Goal: Task Accomplishment & Management: Manage account settings

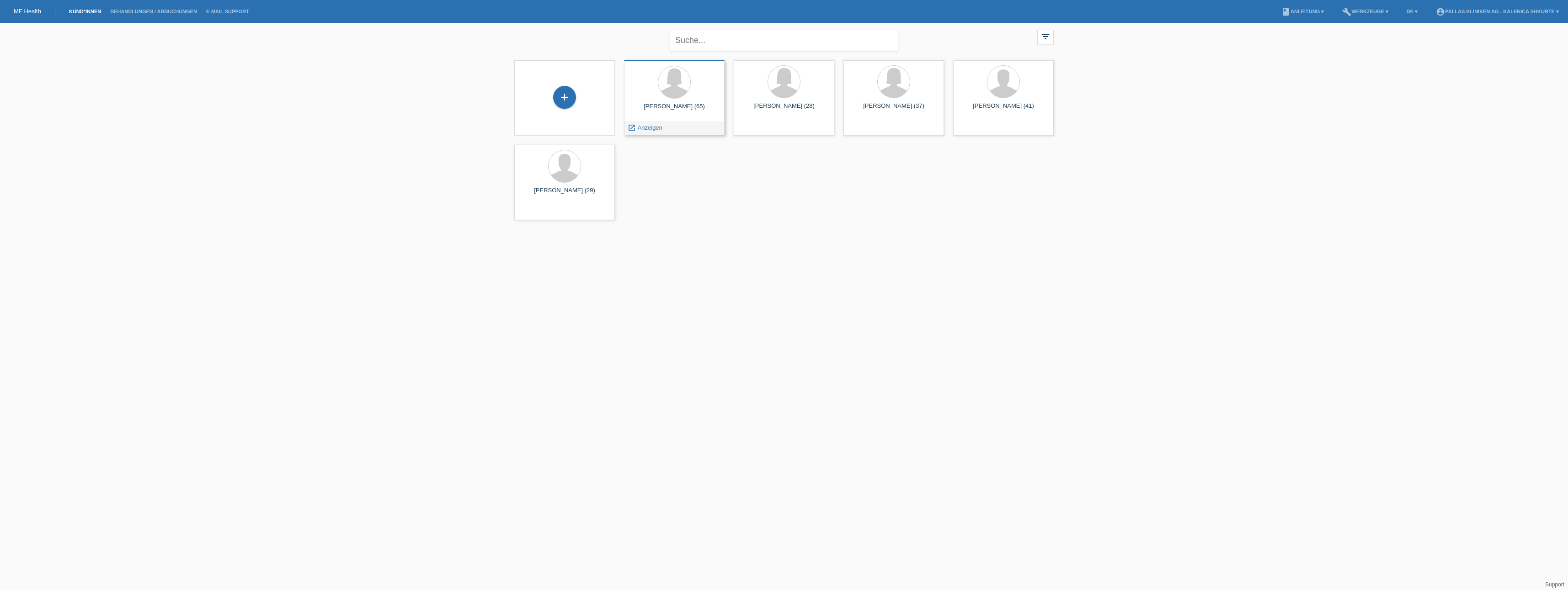
click at [702, 116] on div "Monika Buehler (65)" at bounding box center [674, 110] width 86 height 15
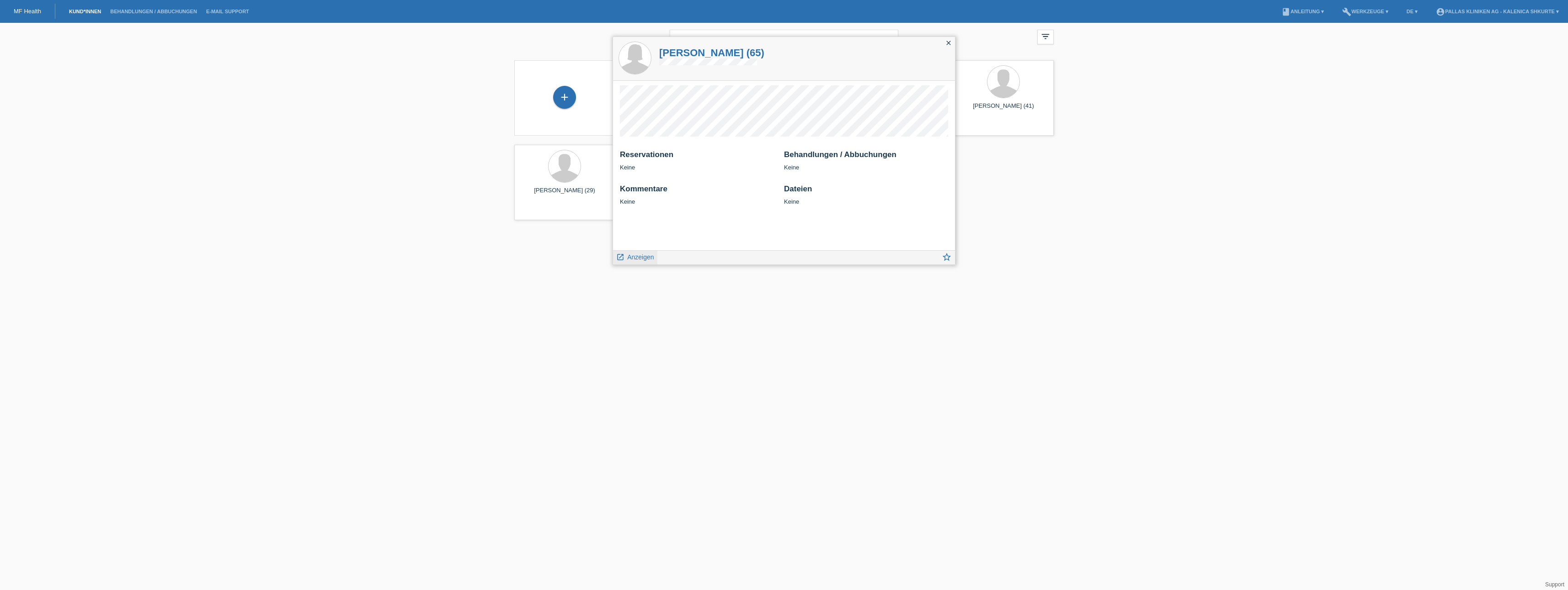
click at [620, 258] on icon "launch" at bounding box center [620, 257] width 9 height 9
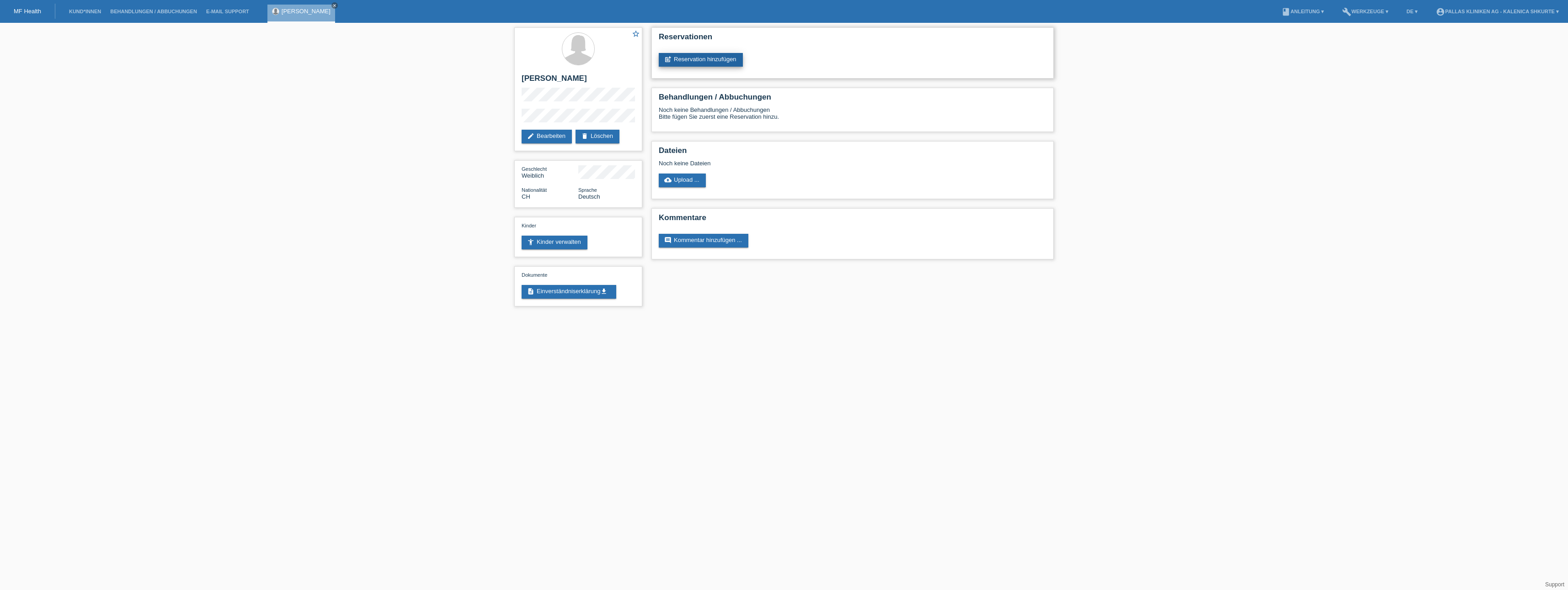
click at [694, 64] on link "post_add Reservation hinzufügen" at bounding box center [701, 60] width 84 height 14
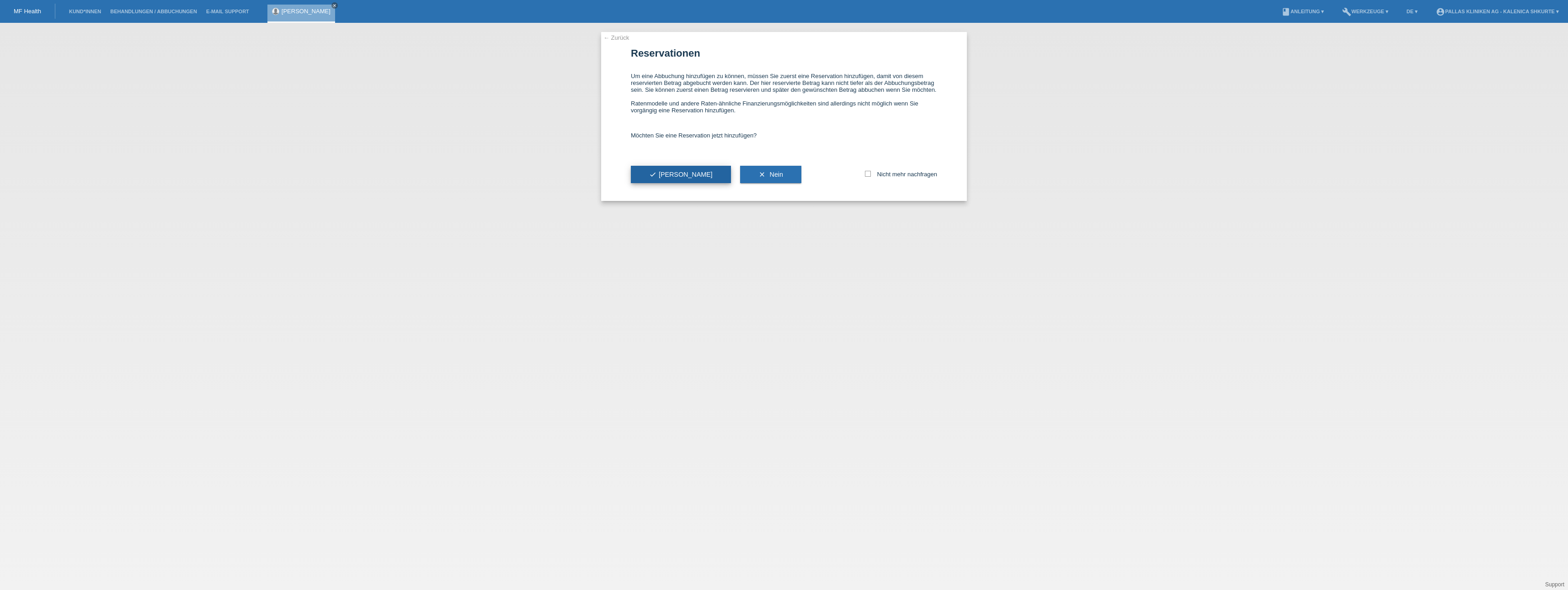
click at [658, 176] on span "check Ja" at bounding box center [681, 175] width 63 height 7
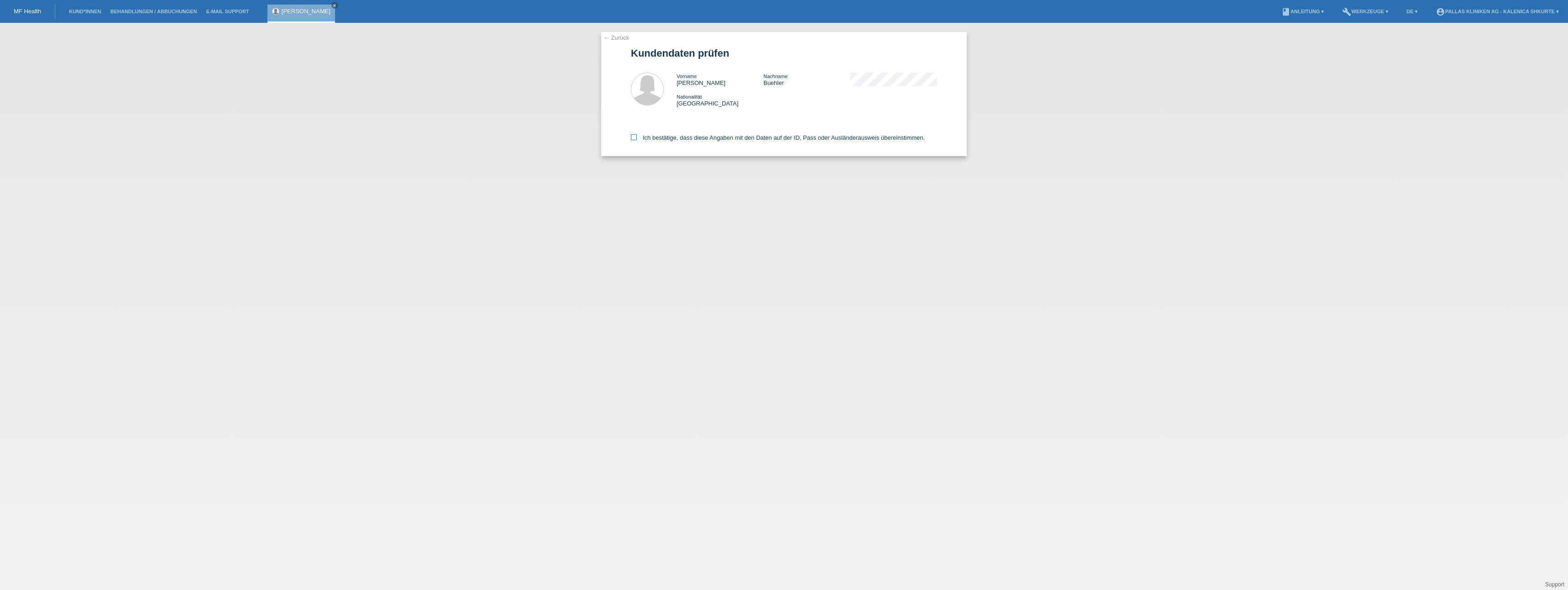
click at [636, 137] on icon at bounding box center [634, 137] width 6 height 6
click at [636, 137] on input "Ich bestätige, dass diese Angaben mit den Daten auf der ID, Pass oder Ausländer…" at bounding box center [634, 137] width 6 height 6
checkbox input "true"
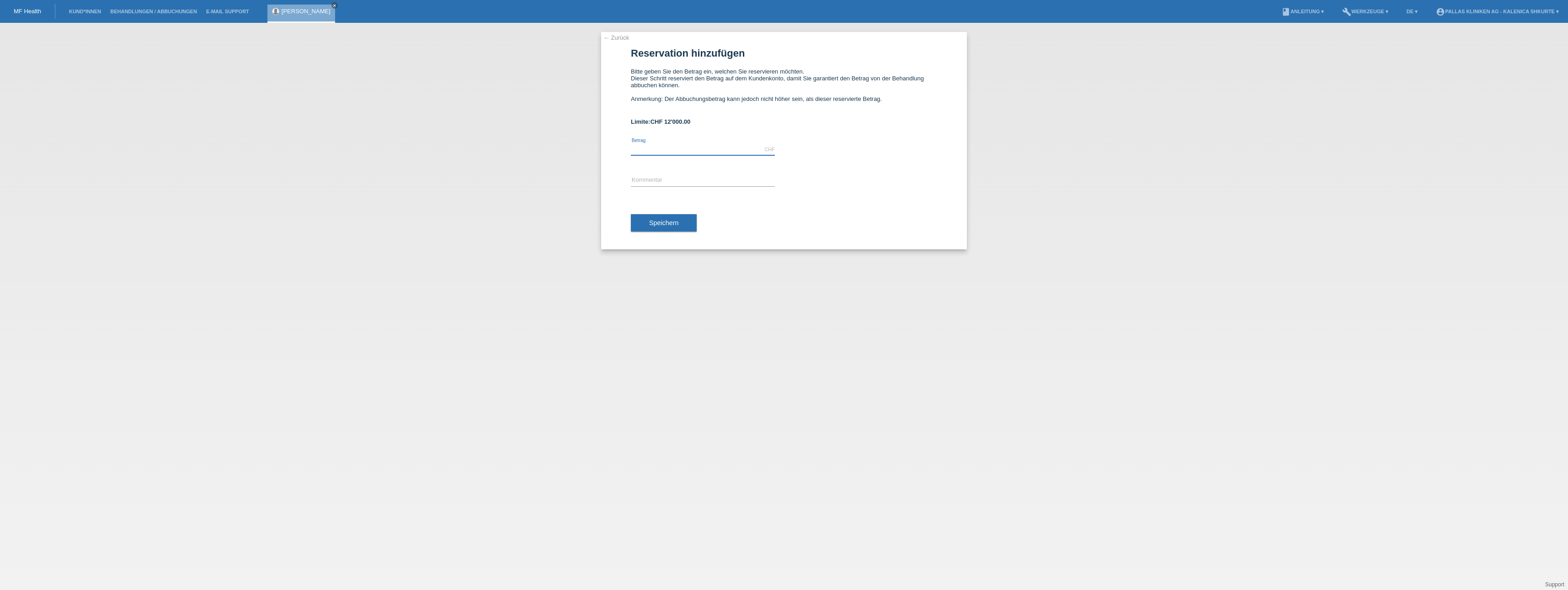
click at [645, 145] on input "text" at bounding box center [702, 150] width 144 height 12
type input "120000.00"
click at [646, 177] on input "text" at bounding box center [702, 181] width 144 height 12
drag, startPoint x: 670, startPoint y: 179, endPoint x: 656, endPoint y: 177, distance: 14.1
click at [656, 177] on input "Augenlaser" at bounding box center [702, 181] width 144 height 12
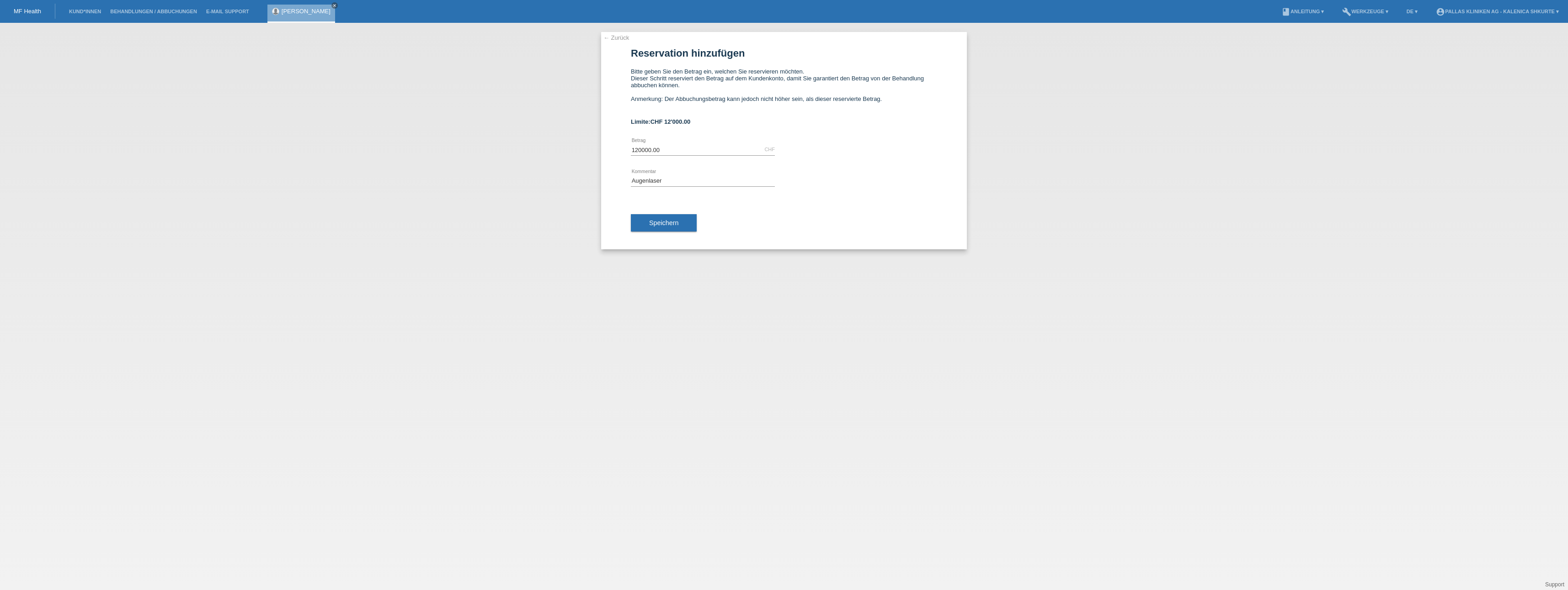
drag, startPoint x: 660, startPoint y: 221, endPoint x: 687, endPoint y: 137, distance: 88.2
click at [687, 137] on div "120000.00 CHF error Betrag Augenlaser error Kommentar Speichern" at bounding box center [783, 192] width 306 height 115
click at [671, 177] on input "Augenlaser" at bounding box center [702, 181] width 144 height 12
type input "Augen"
click at [657, 232] on div "Speichern" at bounding box center [783, 223] width 306 height 53
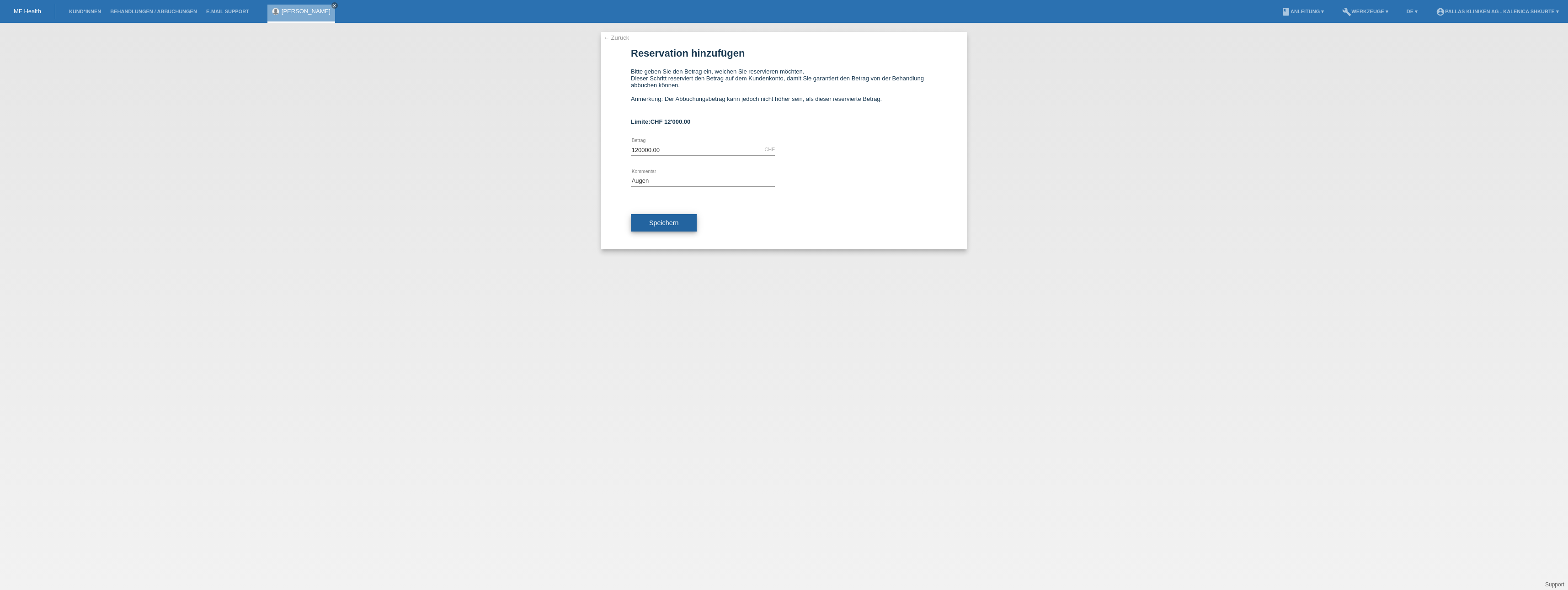
click at [660, 227] on button "Speichern" at bounding box center [663, 223] width 66 height 18
click at [668, 147] on input "120000.00" at bounding box center [702, 150] width 144 height 12
click at [658, 185] on input "Augen" at bounding box center [702, 186] width 144 height 12
click at [642, 148] on input "120000.00" at bounding box center [702, 150] width 144 height 12
type input "12000.00"
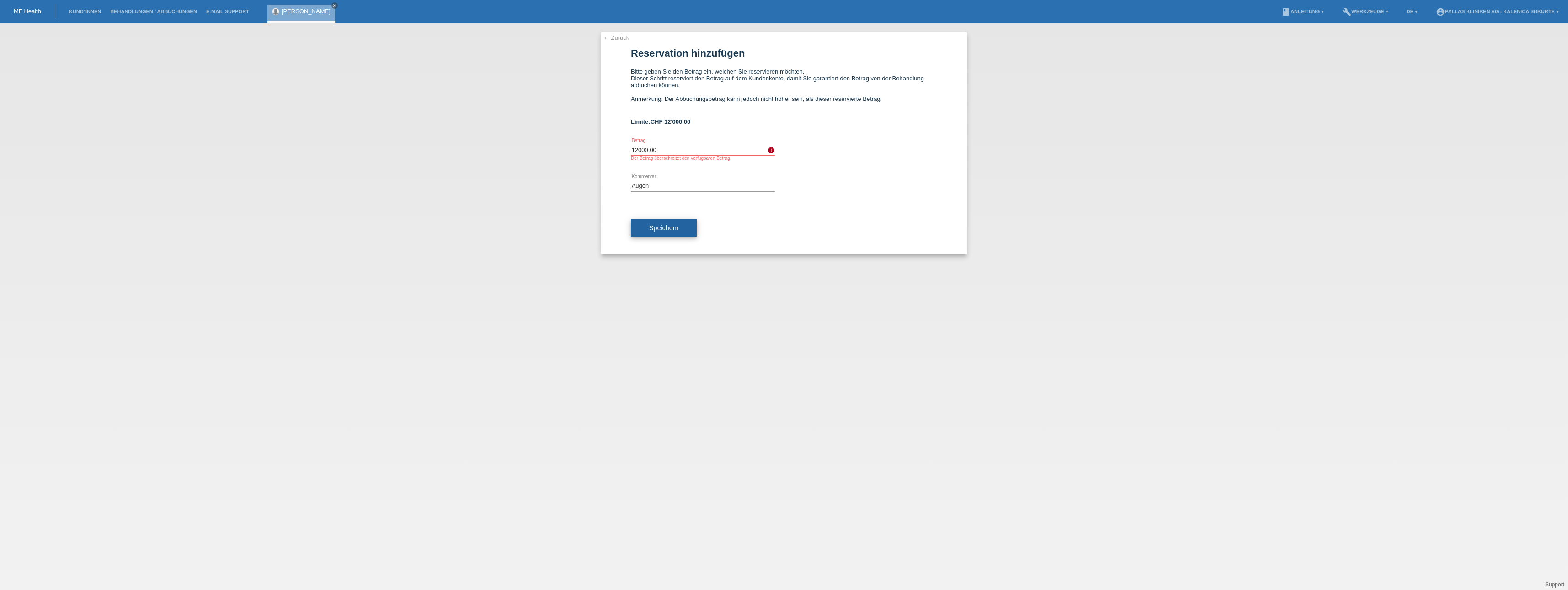
click at [686, 223] on button "Speichern" at bounding box center [663, 227] width 66 height 18
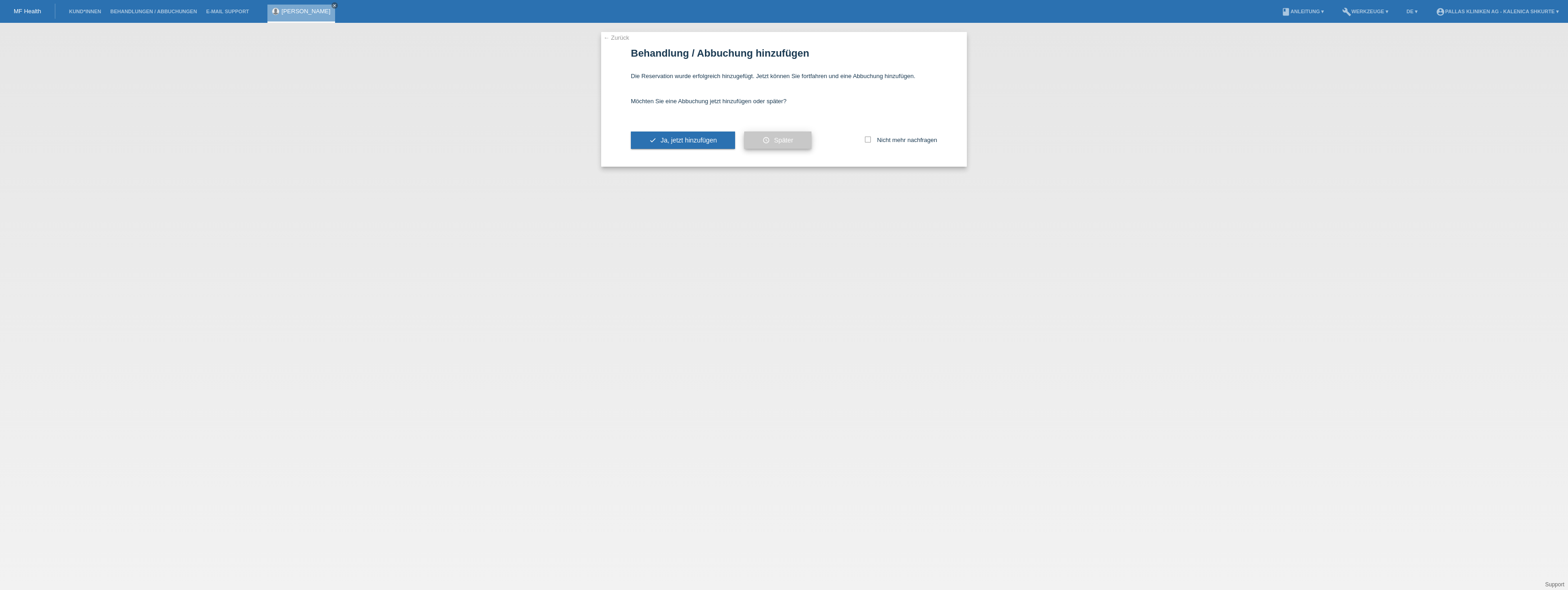
click at [771, 137] on button "schedule Später" at bounding box center [778, 140] width 67 height 18
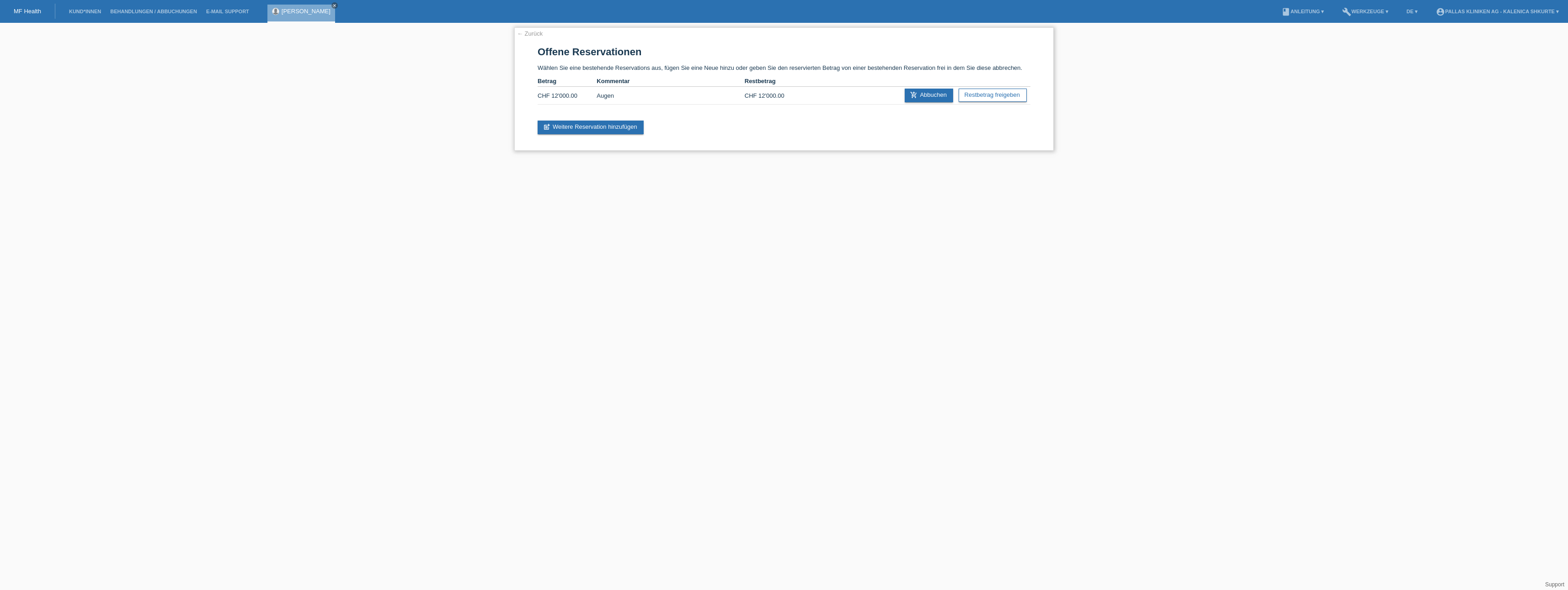
click at [603, 95] on td "Augen" at bounding box center [670, 95] width 148 height 18
click at [526, 34] on link "← Zurück" at bounding box center [530, 33] width 26 height 7
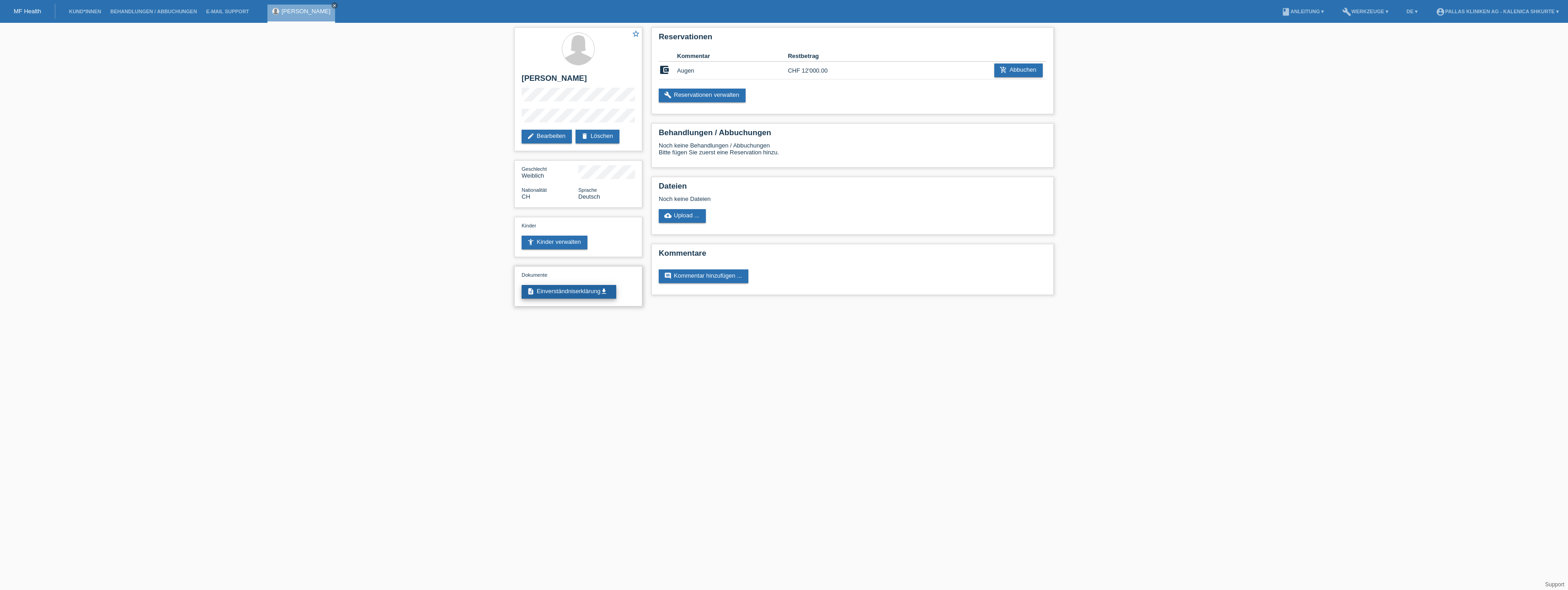
click at [593, 293] on link "description Einverständniserklärung get_app" at bounding box center [569, 292] width 94 height 14
click at [551, 141] on link "edit Bearbeiten" at bounding box center [547, 136] width 51 height 14
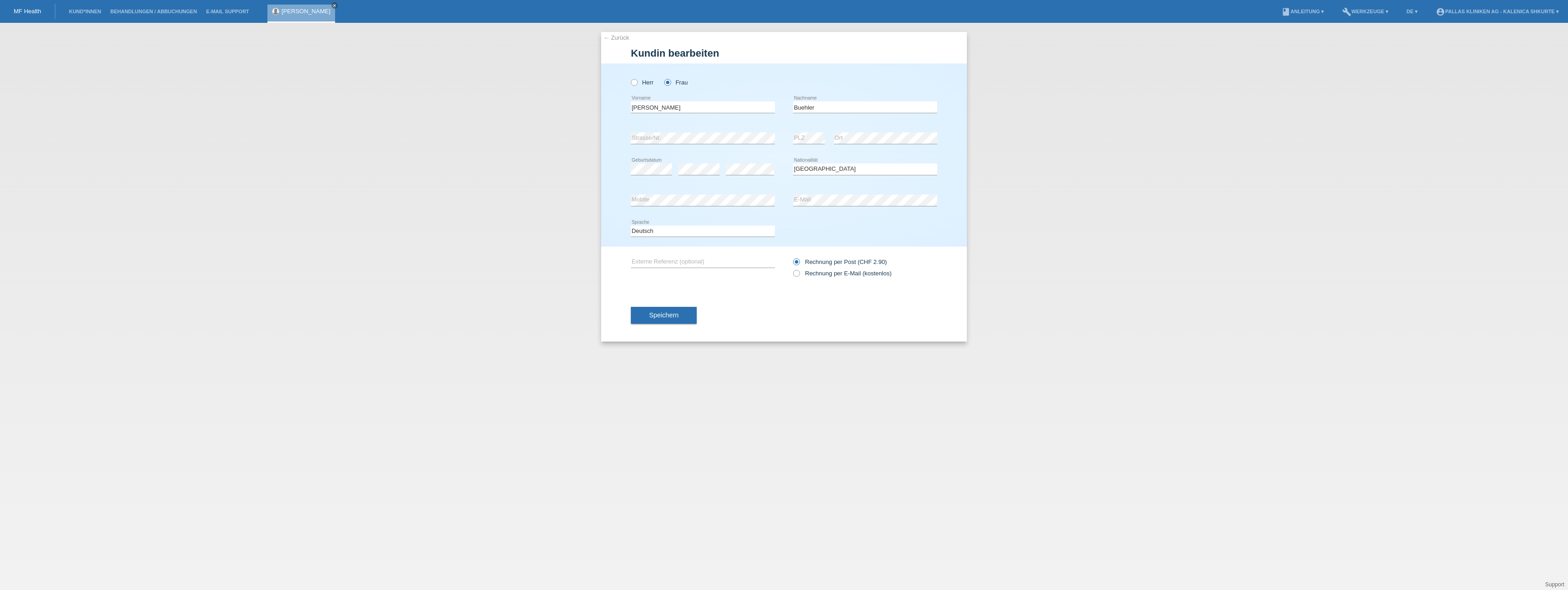
select select "CH"
click at [833, 274] on label "Rechnung per E-Mail (kostenlos)" at bounding box center [842, 273] width 98 height 7
click at [799, 274] on input "Rechnung per E-Mail (kostenlos)" at bounding box center [796, 276] width 6 height 12
radio input "true"
click at [668, 314] on span "Speichern" at bounding box center [663, 315] width 29 height 7
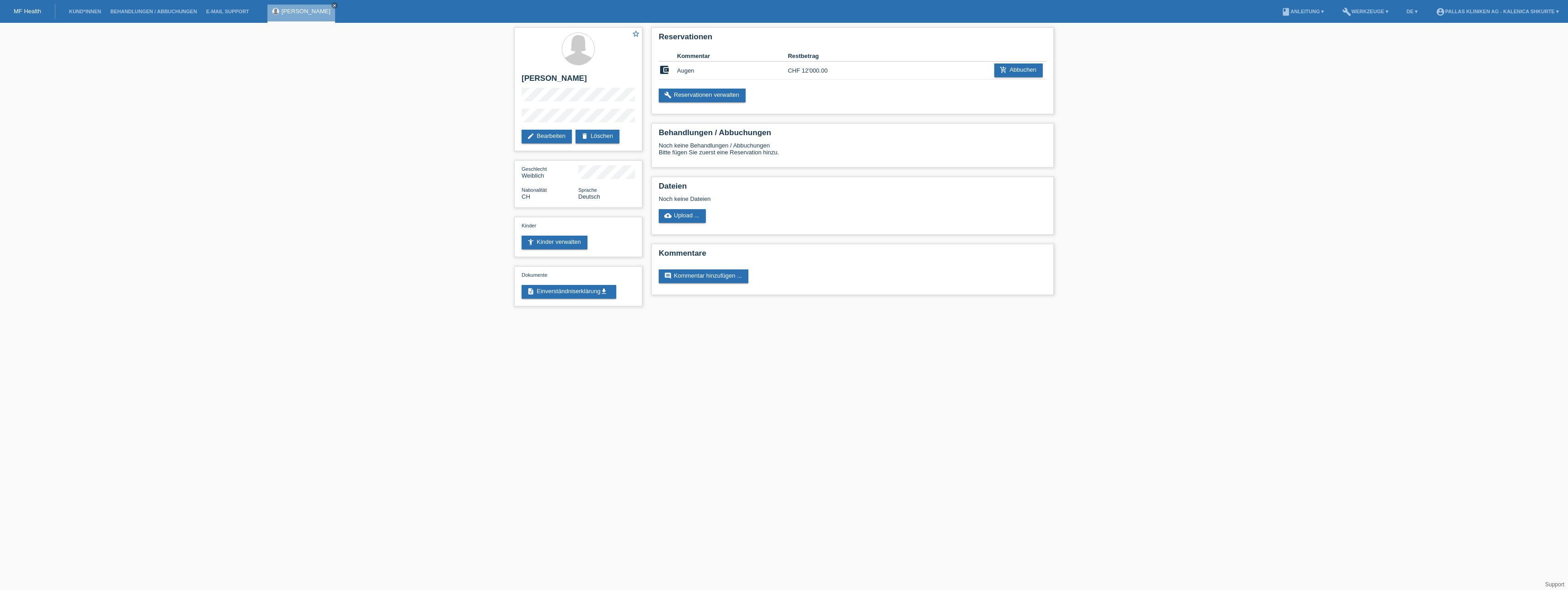
click at [690, 316] on html "MF Health Kund*innen Behandlungen / Abbuchungen E-Mail Support [PERSON_NAME] cl…" at bounding box center [784, 158] width 1568 height 316
